Goal: Browse casually: Explore the website without a specific task or goal

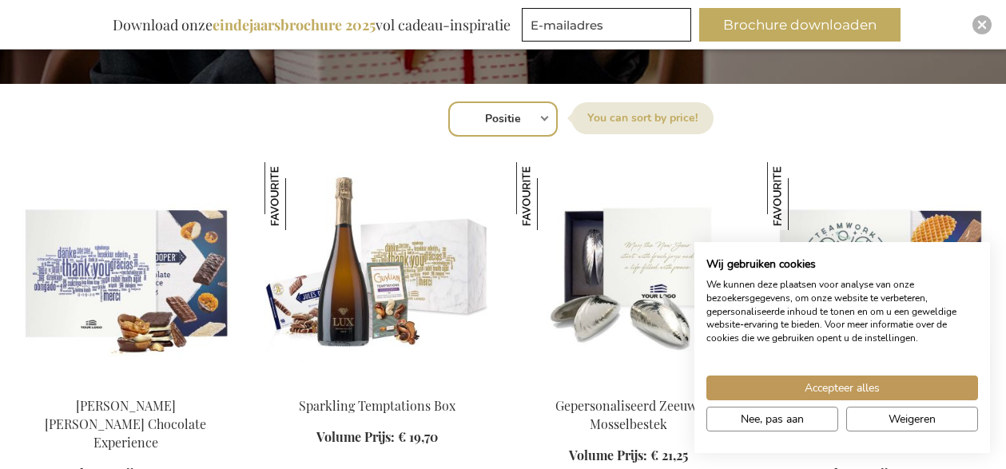
scroll to position [559, 0]
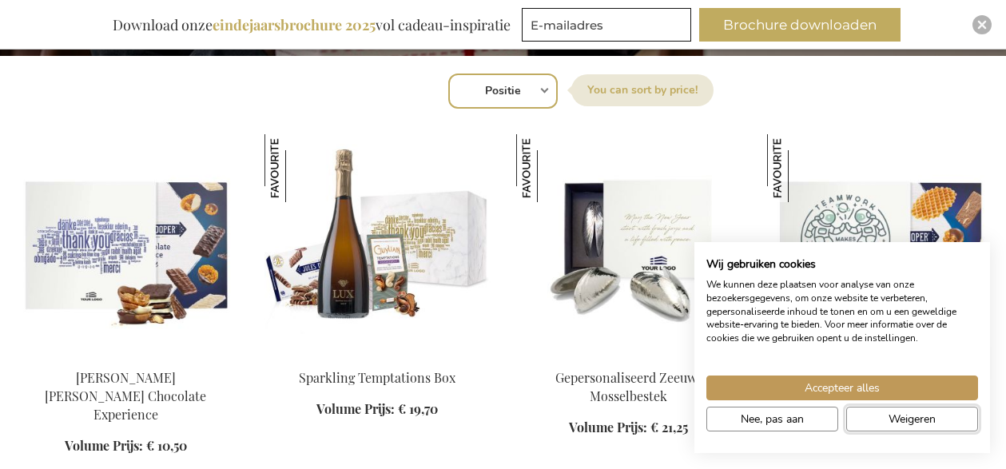
click at [955, 422] on button "Weigeren" at bounding box center [912, 419] width 132 height 25
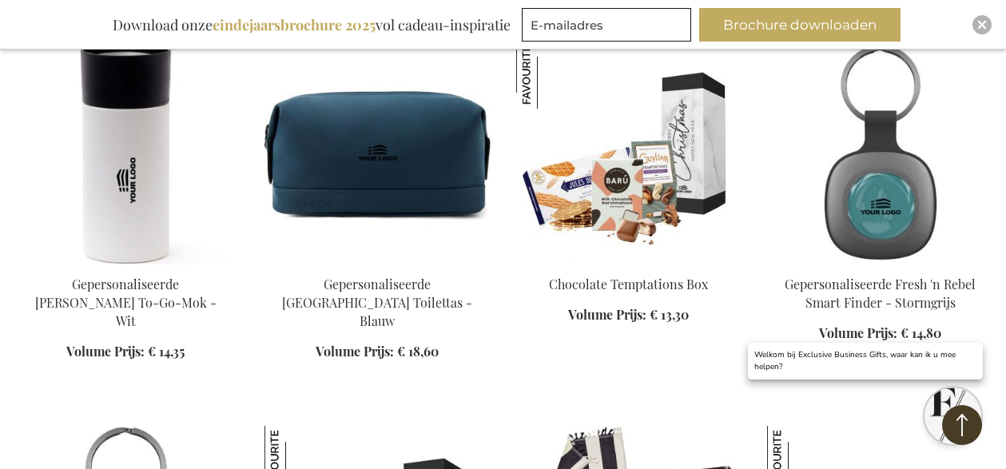
scroll to position [1039, 0]
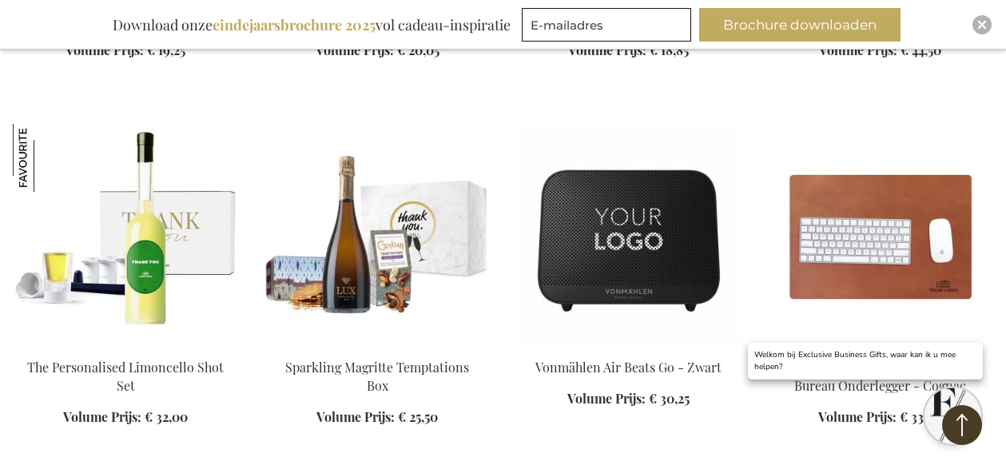
scroll to position [2477, 0]
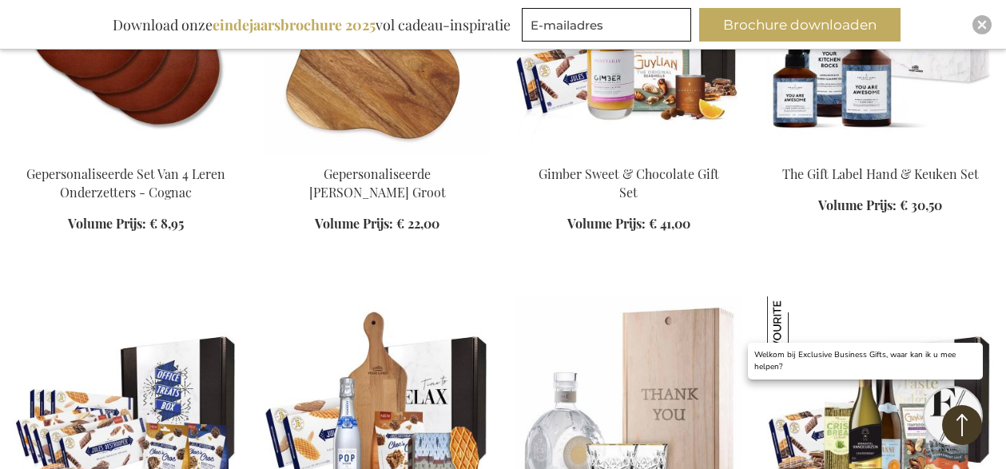
scroll to position [3836, 0]
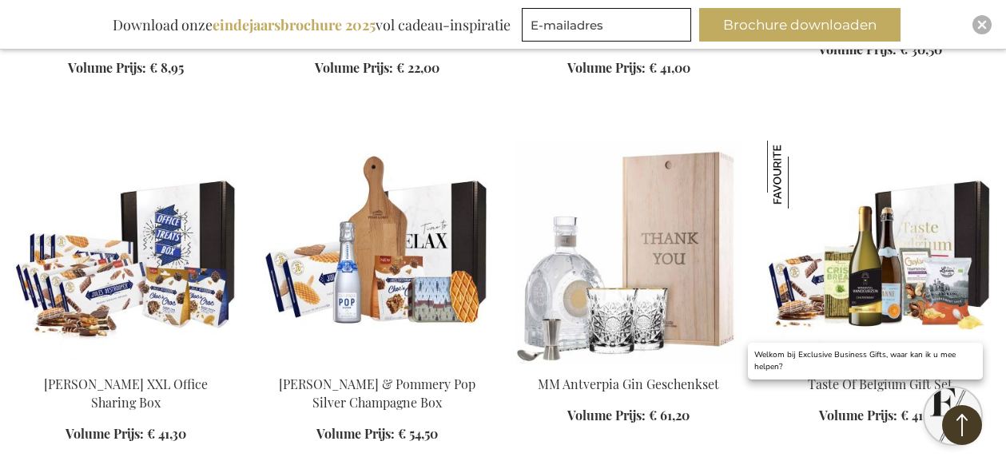
scroll to position [3915, 0]
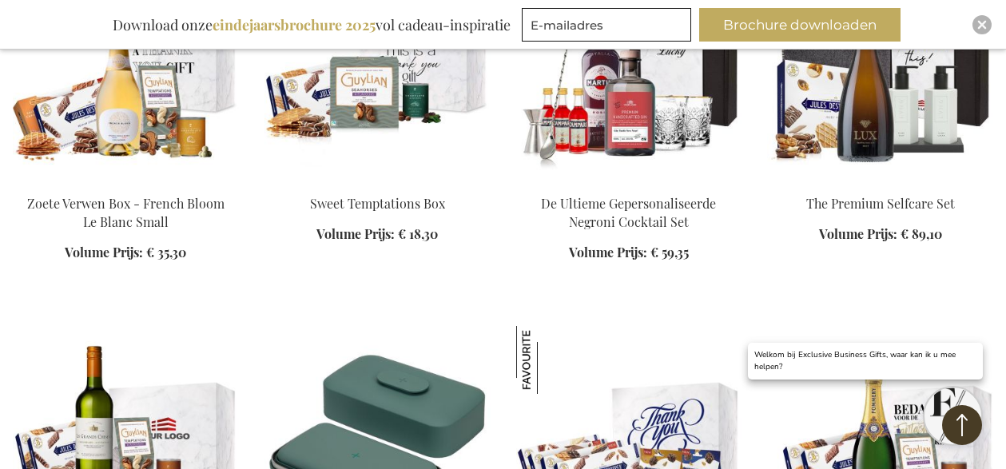
scroll to position [5993, 0]
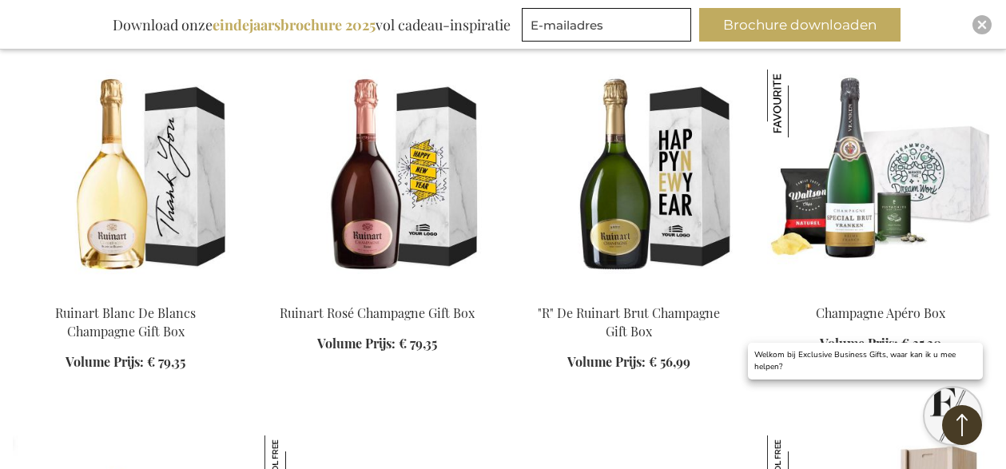
scroll to position [6552, 0]
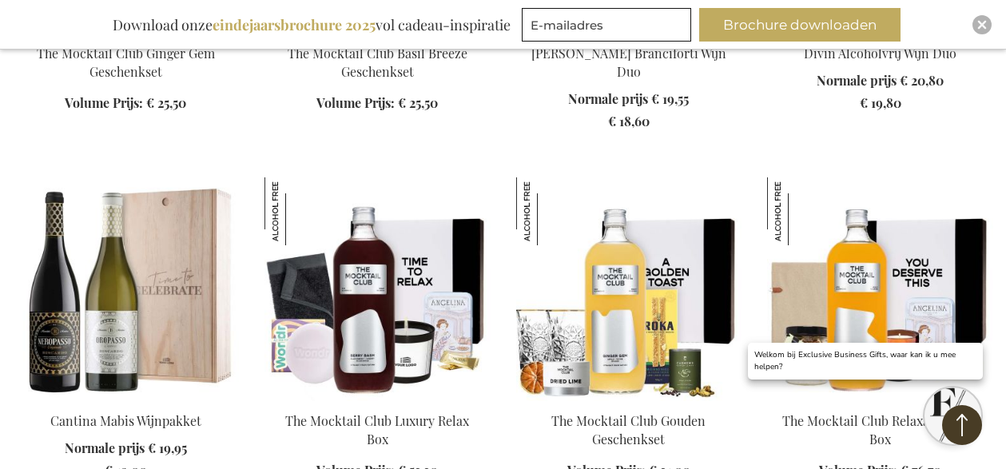
scroll to position [7911, 0]
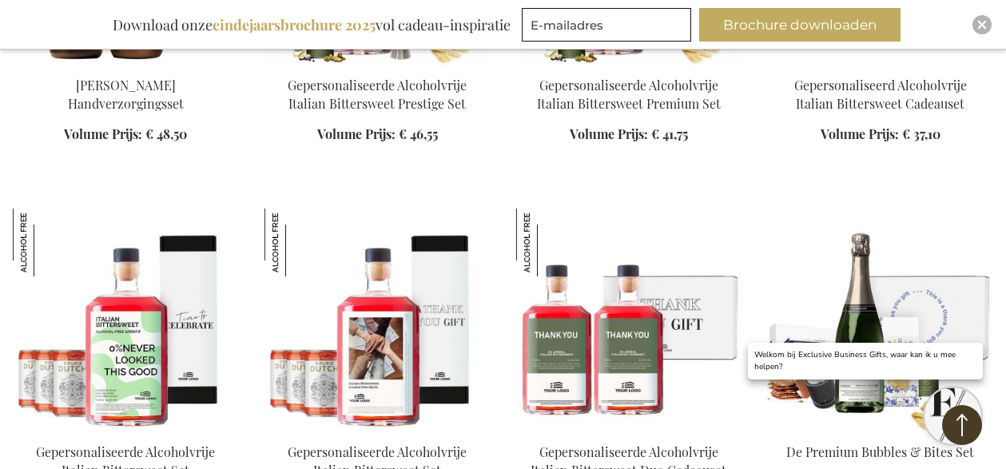
scroll to position [10148, 0]
